Goal: Check status

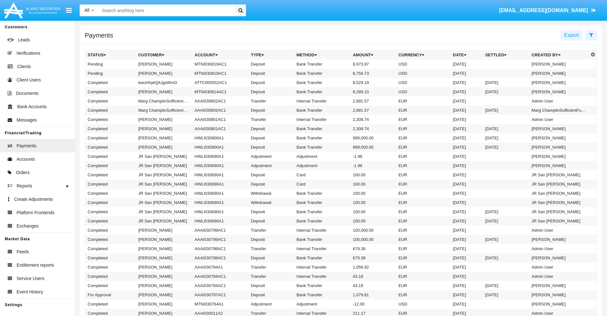
click at [591, 35] on icon at bounding box center [591, 35] width 4 height 5
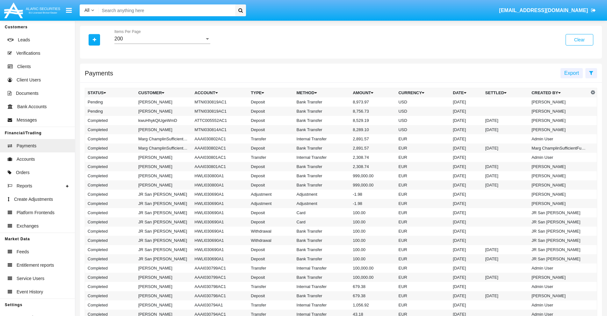
click at [162, 39] on div "200" at bounding box center [159, 39] width 90 height 6
click at [162, 44] on span "10" at bounding box center [162, 43] width 96 height 15
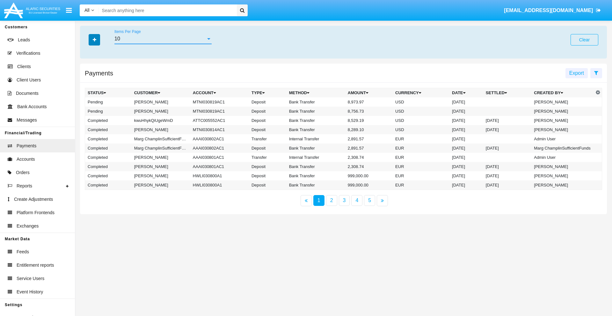
click at [94, 40] on icon "button" at bounding box center [95, 40] width 4 height 4
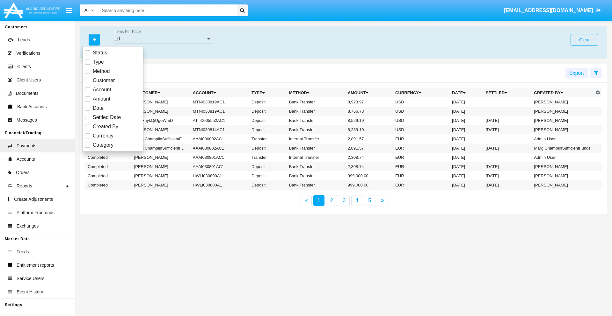
click at [100, 53] on span "Status" at bounding box center [100, 53] width 14 height 8
click at [88, 55] on input "Status" at bounding box center [87, 55] width 0 height 0
checkbox input "true"
click at [94, 40] on icon "button" at bounding box center [95, 40] width 4 height 4
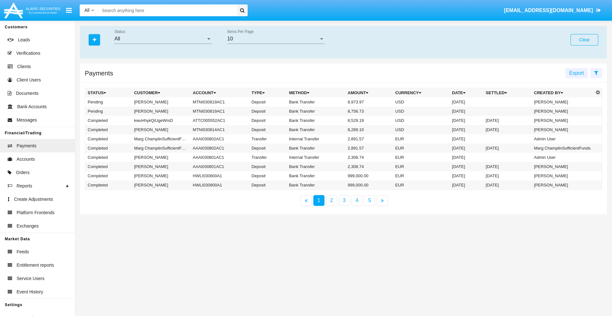
click at [163, 39] on div "All" at bounding box center [159, 39] width 91 height 6
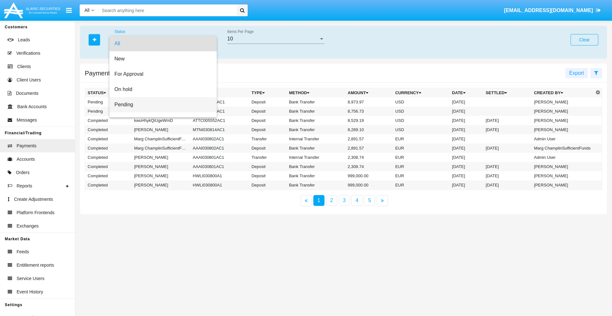
click at [160, 105] on span "Pending" at bounding box center [162, 104] width 97 height 15
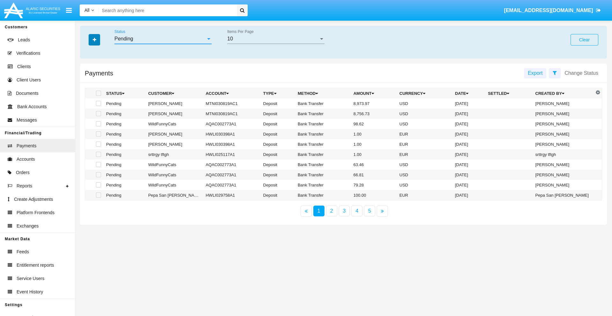
click at [94, 40] on icon "button" at bounding box center [95, 40] width 4 height 4
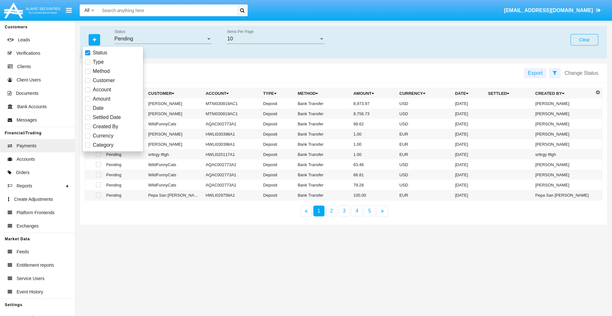
click at [101, 71] on span "Method" at bounding box center [101, 72] width 17 height 8
click at [88, 74] on input "Method" at bounding box center [87, 74] width 0 height 0
checkbox input "true"
click at [94, 40] on icon "button" at bounding box center [95, 40] width 4 height 4
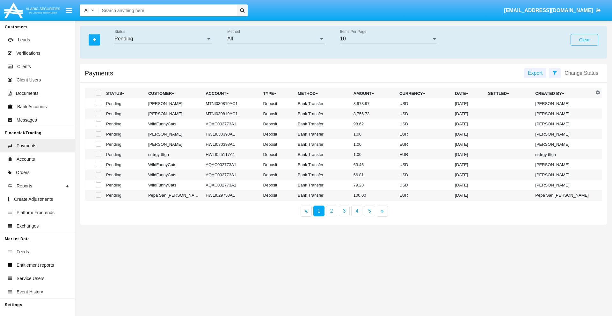
click at [276, 39] on div "All" at bounding box center [272, 39] width 91 height 6
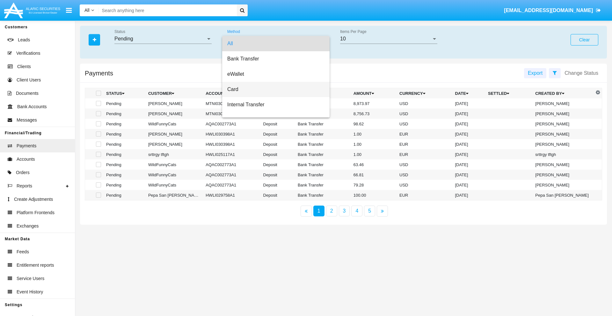
click at [273, 90] on span "Card" at bounding box center [275, 89] width 97 height 15
